Goal: Information Seeking & Learning: Find specific page/section

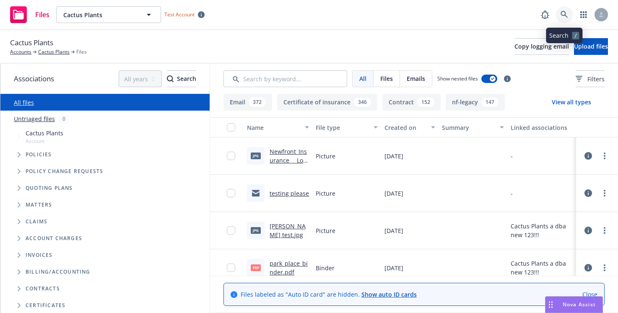
click at [559, 16] on link at bounding box center [564, 14] width 17 height 17
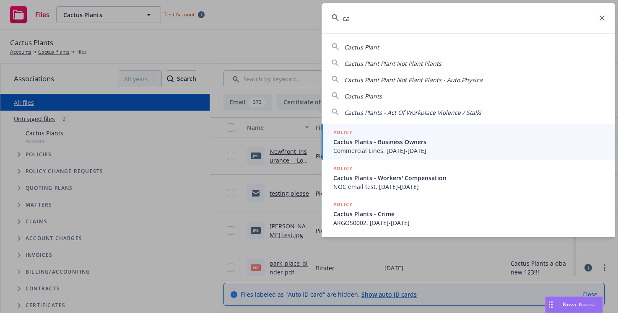
type input "c"
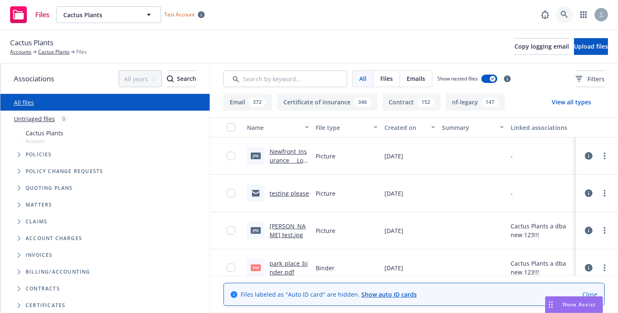
click at [563, 14] on icon at bounding box center [565, 15] width 8 height 8
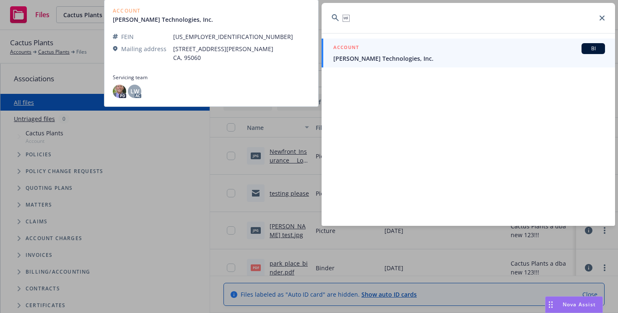
click at [461, 43] on div "ACCOUNT BI" at bounding box center [470, 48] width 272 height 11
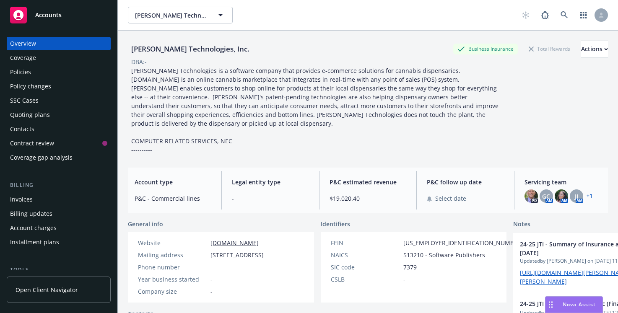
click at [234, 239] on link "[DOMAIN_NAME]" at bounding box center [235, 243] width 48 height 8
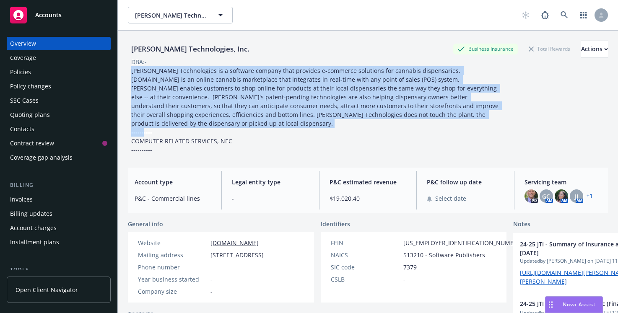
drag, startPoint x: 317, startPoint y: 130, endPoint x: 171, endPoint y: 65, distance: 160.1
click at [171, 65] on div "[PERSON_NAME] Technologies, Inc. Business Insurance Total Rewards Actions DBA: …" at bounding box center [368, 98] width 480 height 114
click at [171, 65] on div "DBA: -" at bounding box center [368, 61] width 480 height 9
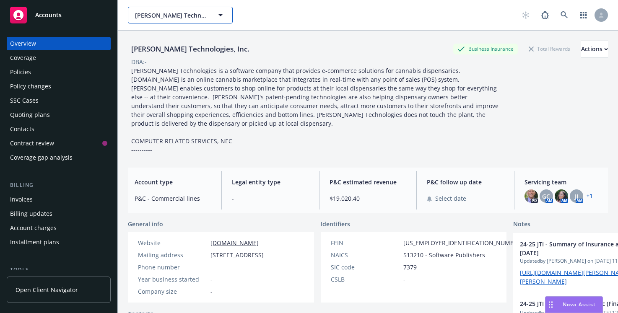
click at [194, 12] on span "[PERSON_NAME] Technologies, Inc." at bounding box center [171, 15] width 73 height 9
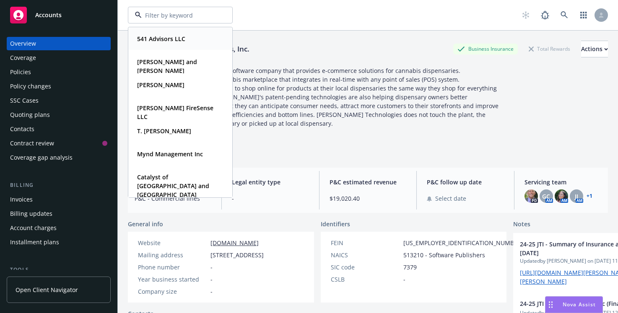
click at [292, 68] on span "[PERSON_NAME] Technologies is a software company that provides e-commerce solut…" at bounding box center [315, 110] width 369 height 87
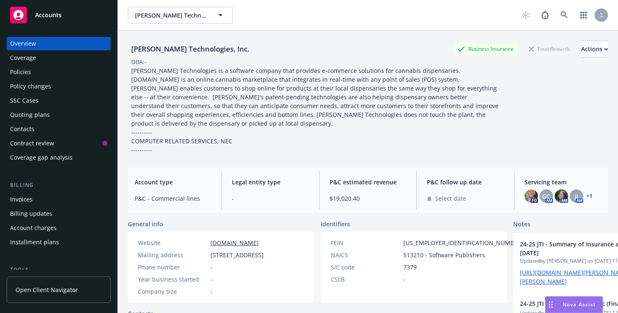
scroll to position [401, 0]
